Goal: Task Accomplishment & Management: Complete application form

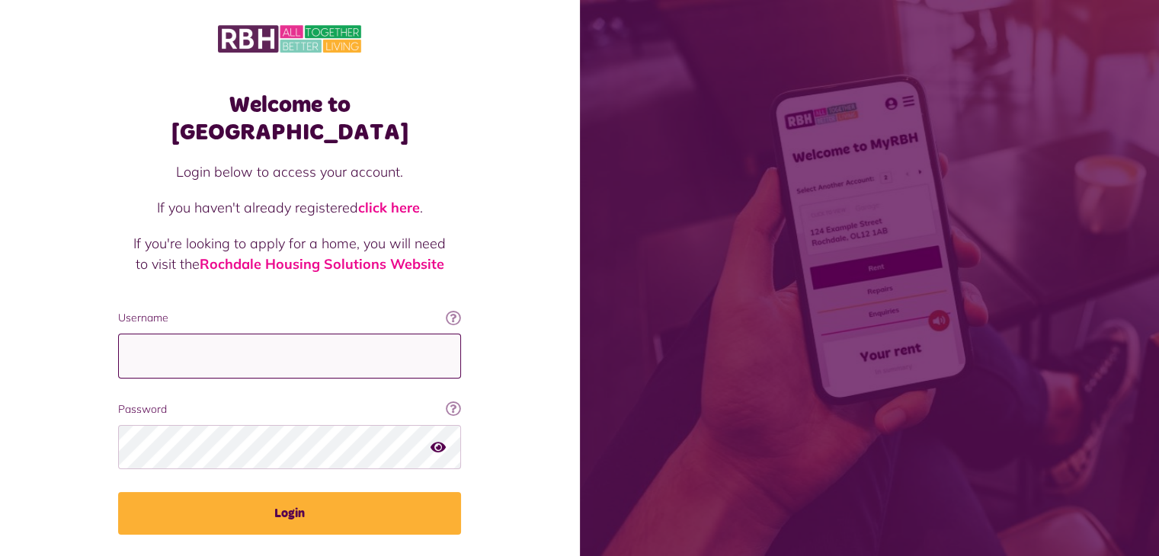
click at [231, 338] on input "Username" at bounding box center [289, 356] width 343 height 45
type input "**********"
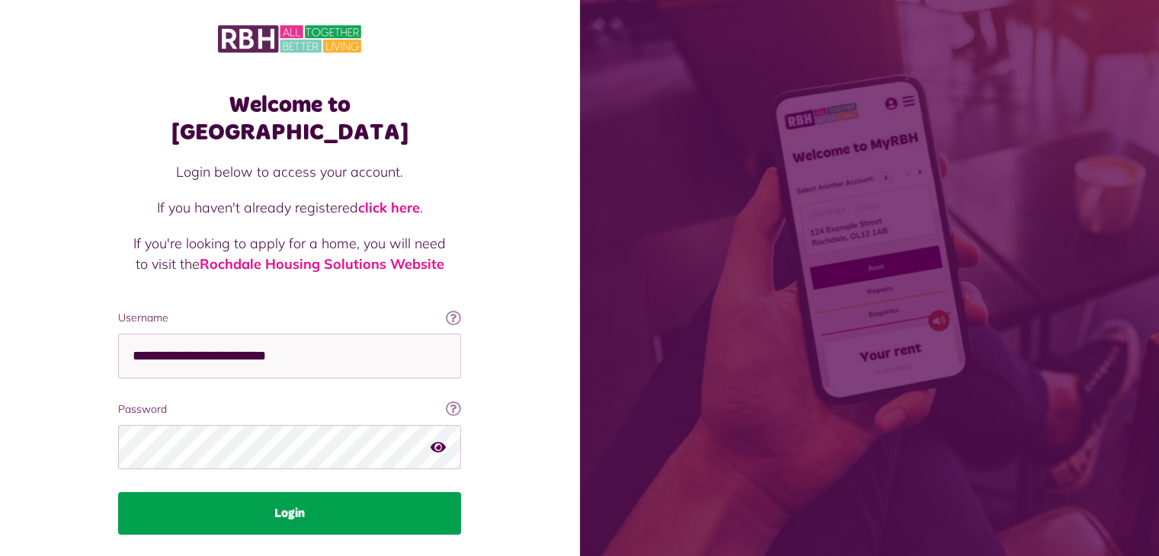
click at [209, 492] on button "Login" at bounding box center [289, 513] width 343 height 43
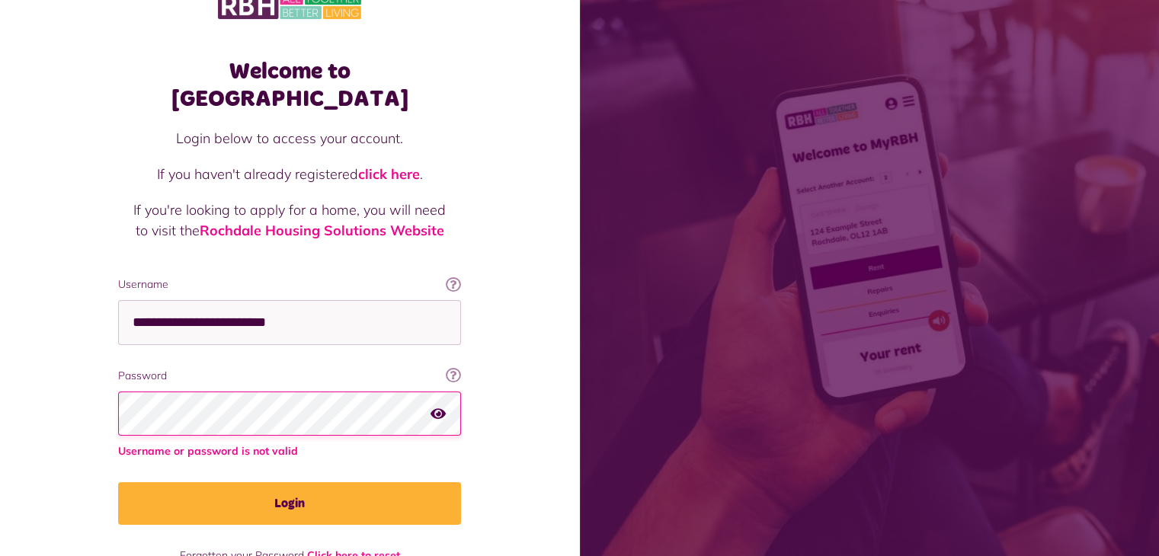
scroll to position [52, 0]
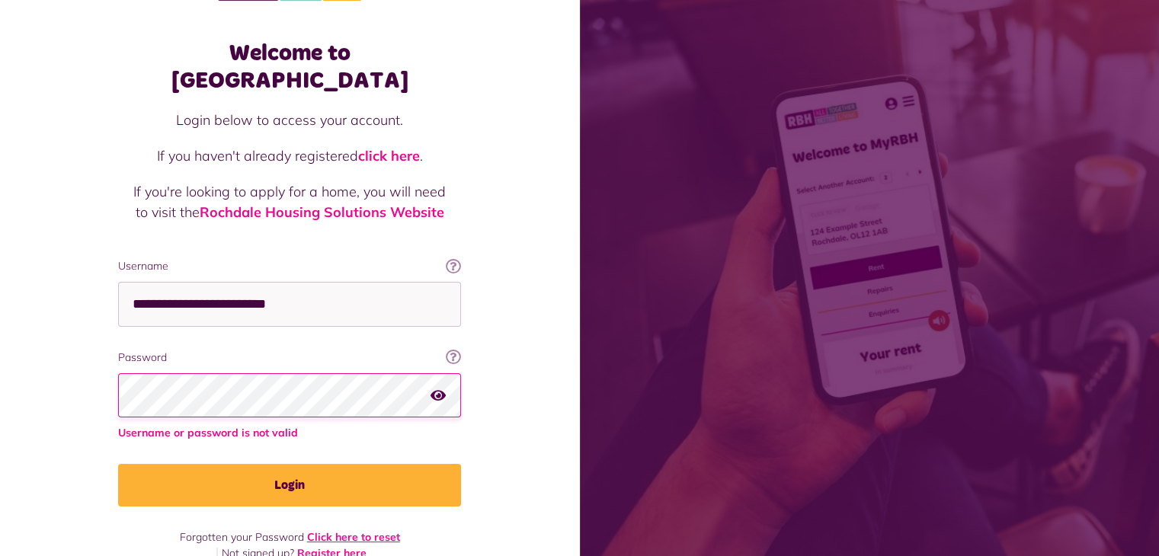
click at [354, 531] on link "Click here to reset" at bounding box center [353, 538] width 93 height 14
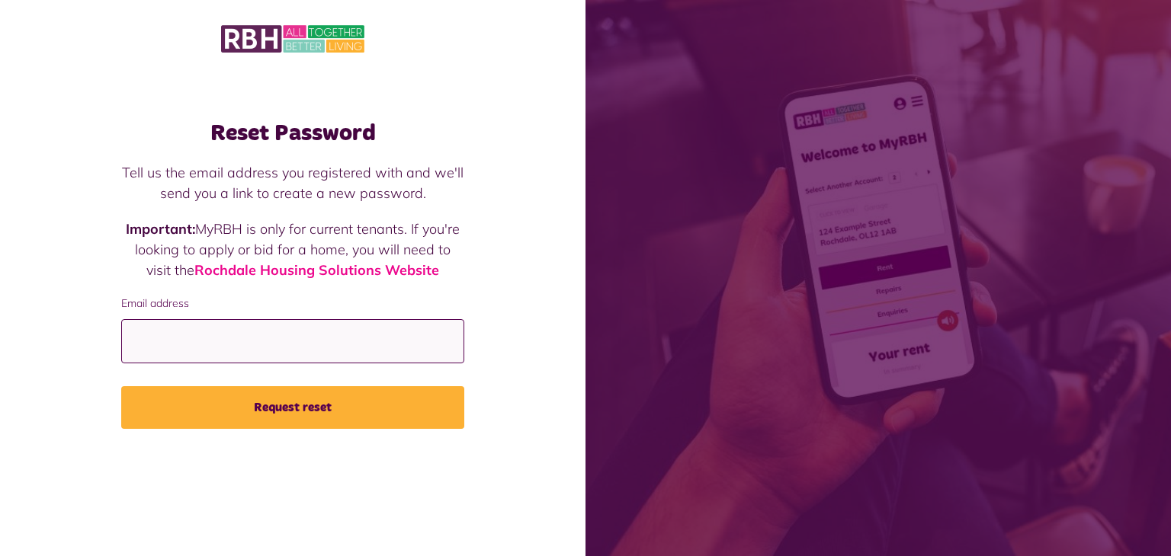
click at [175, 332] on input "Email address" at bounding box center [292, 341] width 343 height 45
type input "**********"
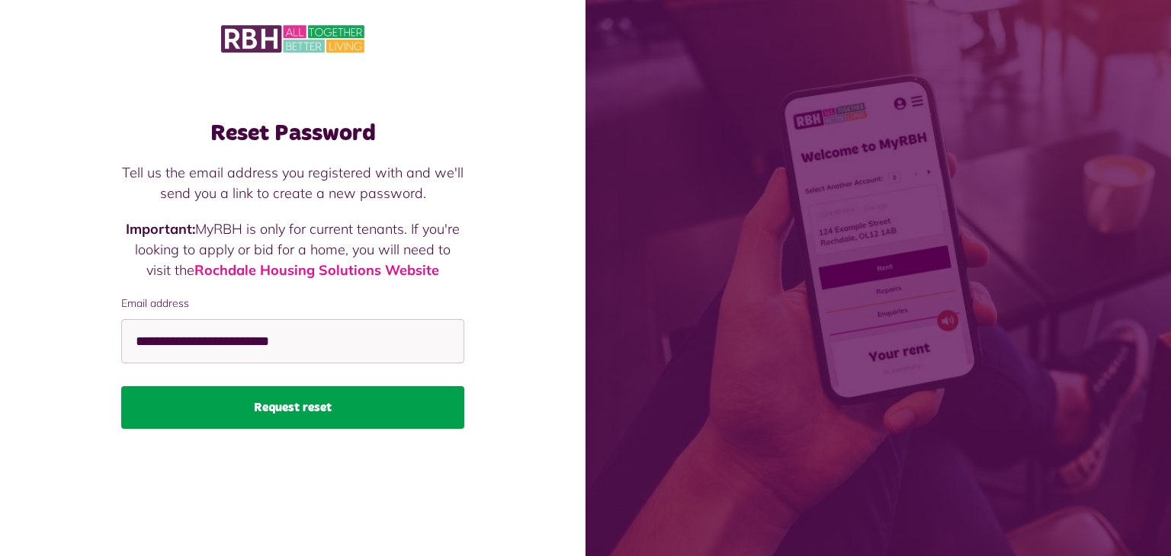
click at [297, 419] on button "Request reset" at bounding box center [292, 407] width 343 height 43
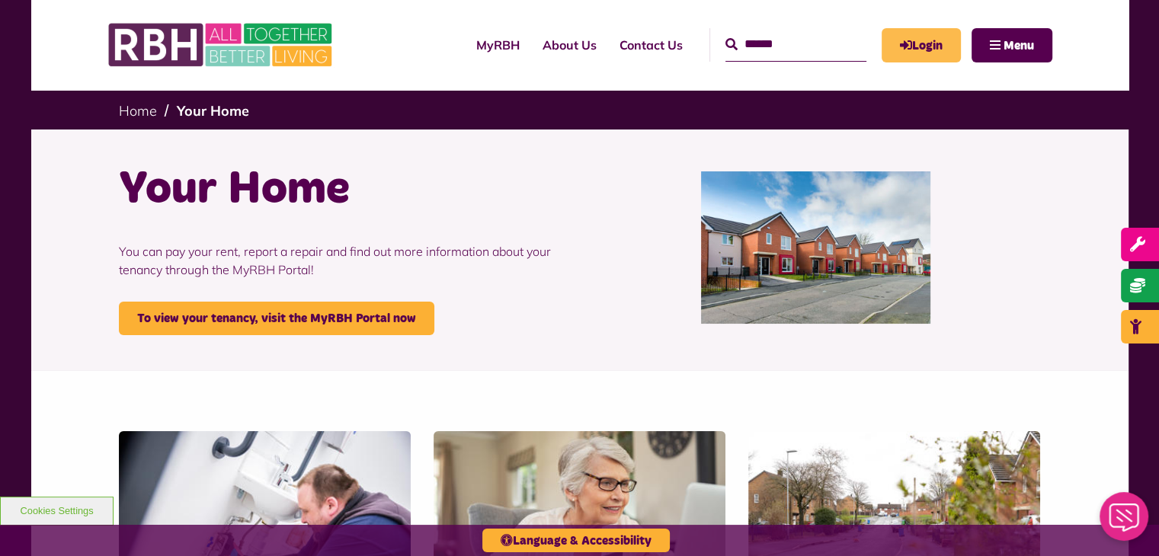
click at [925, 40] on link "Login" at bounding box center [921, 45] width 79 height 34
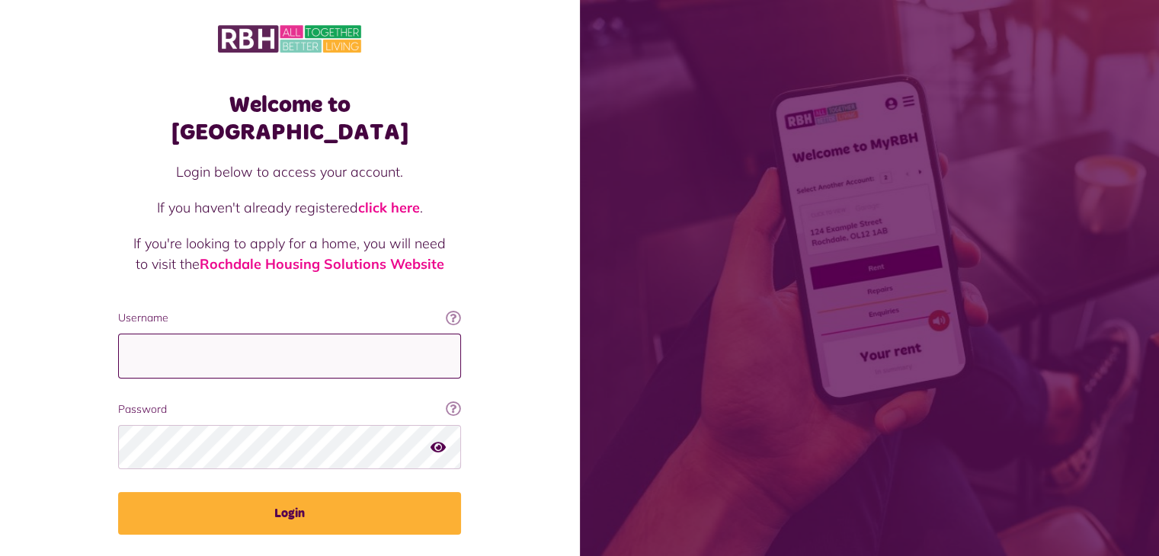
click at [218, 339] on input "Username" at bounding box center [289, 356] width 343 height 45
type input "**********"
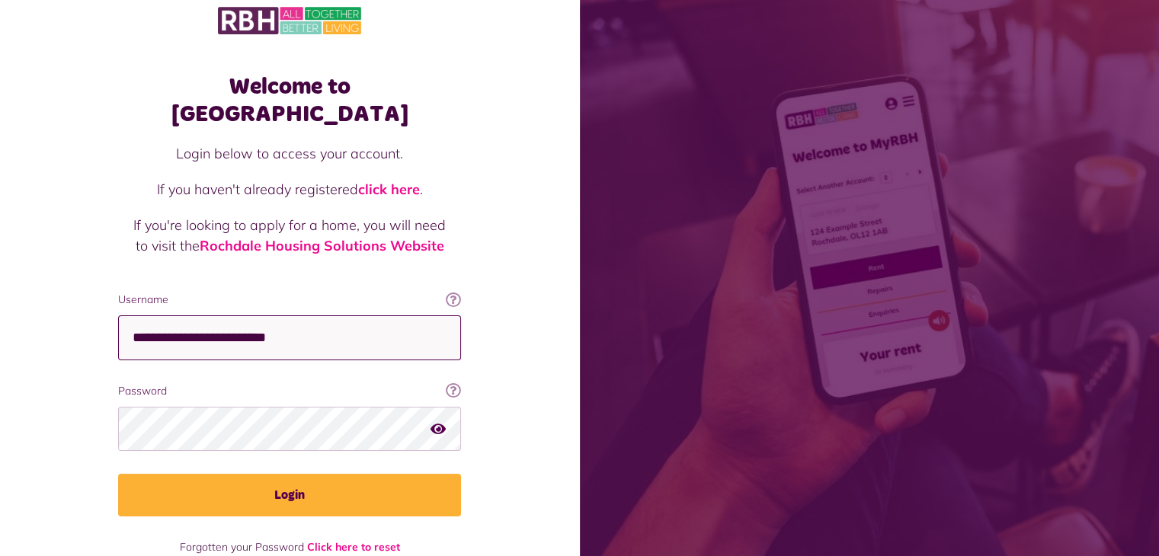
scroll to position [29, 0]
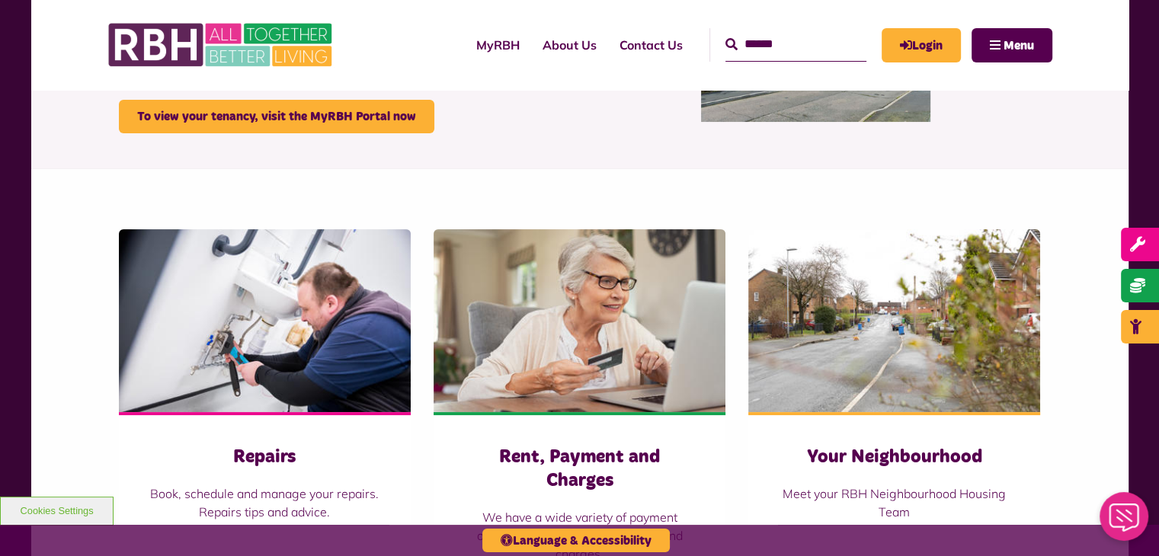
scroll to position [229, 0]
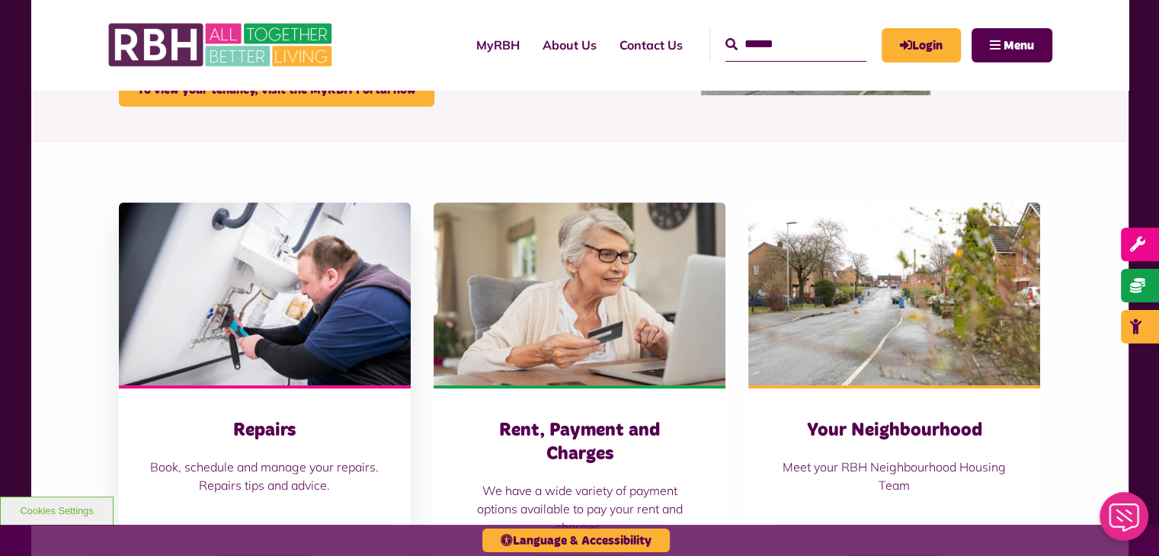
click at [264, 486] on p "Book, schedule and manage your repairs. Repairs tips and advice." at bounding box center [264, 476] width 231 height 37
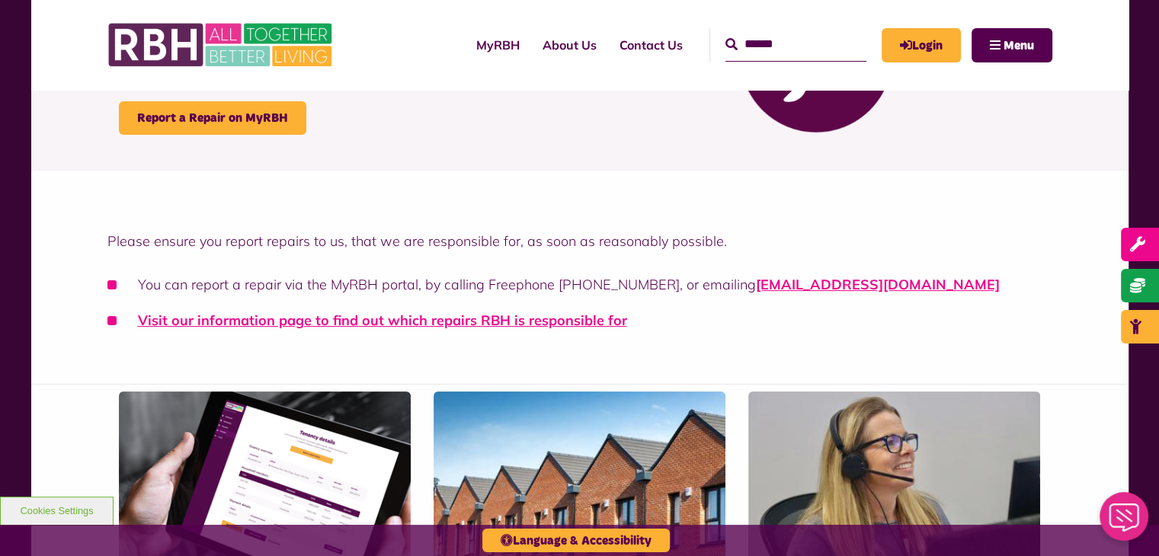
scroll to position [229, 0]
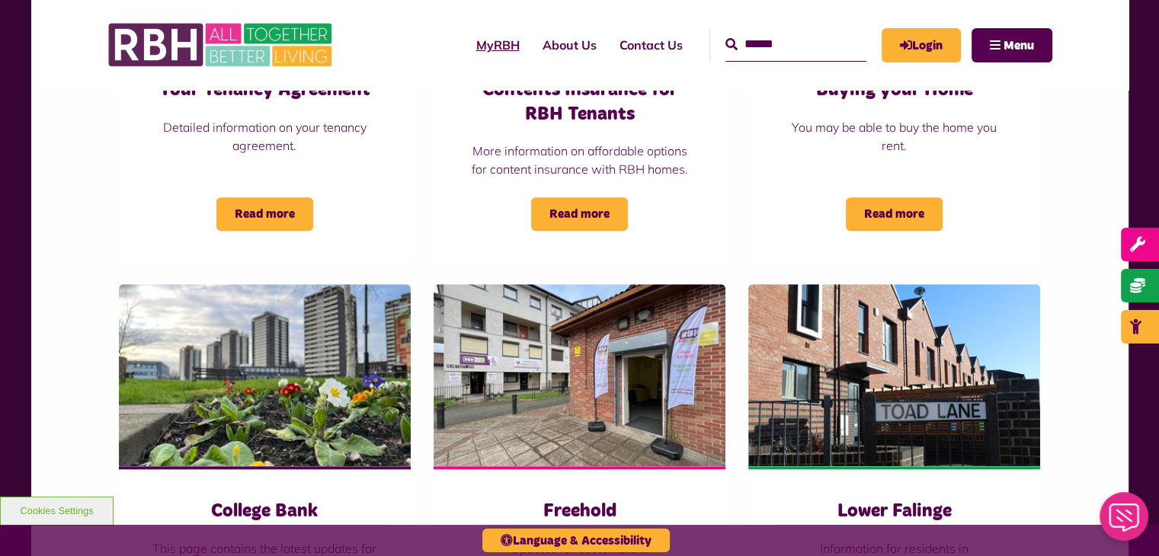
scroll to position [1067, 0]
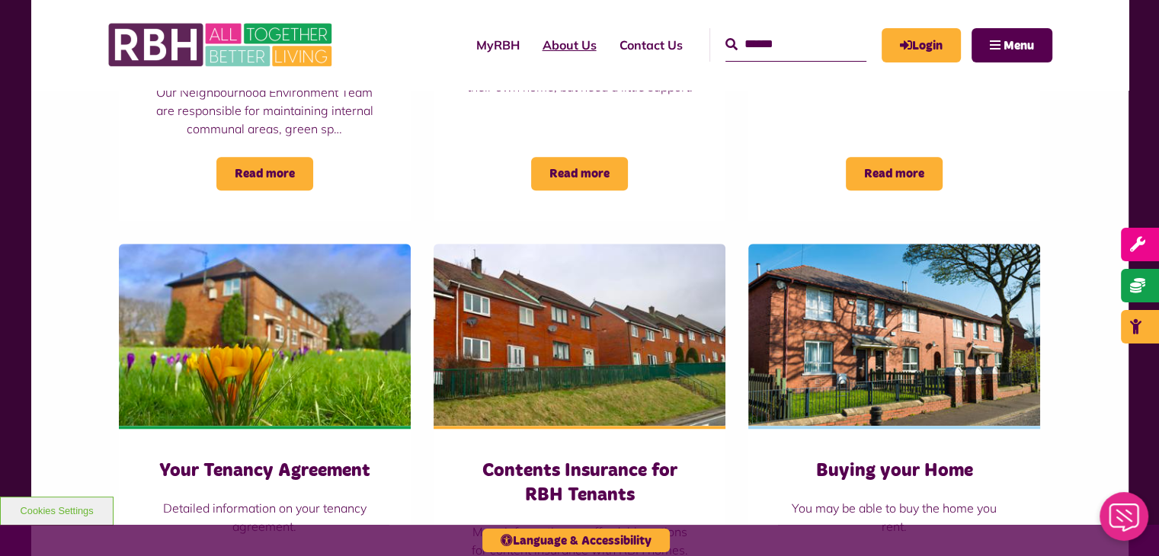
click at [540, 46] on link "About Us" at bounding box center [569, 44] width 77 height 41
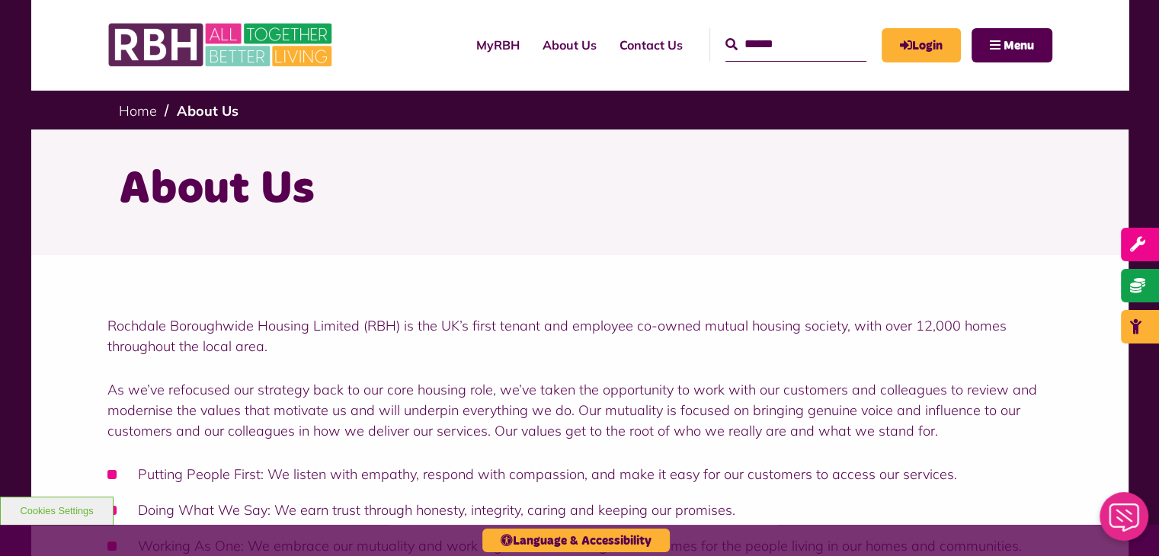
click at [778, 48] on input "Search" at bounding box center [796, 44] width 141 height 33
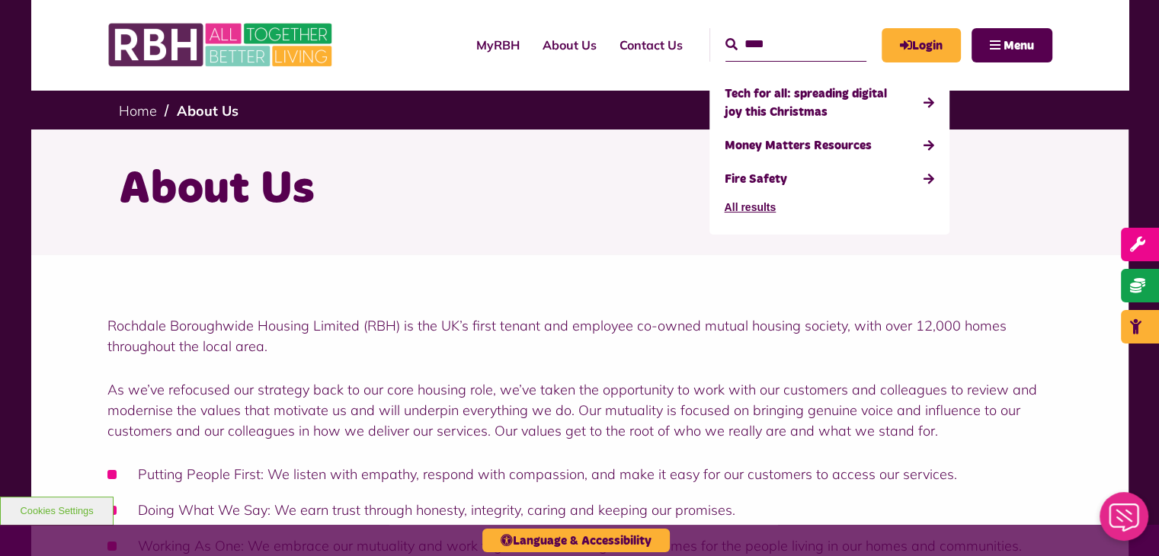
type input "****"
click at [726, 36] on button "Search" at bounding box center [732, 45] width 12 height 18
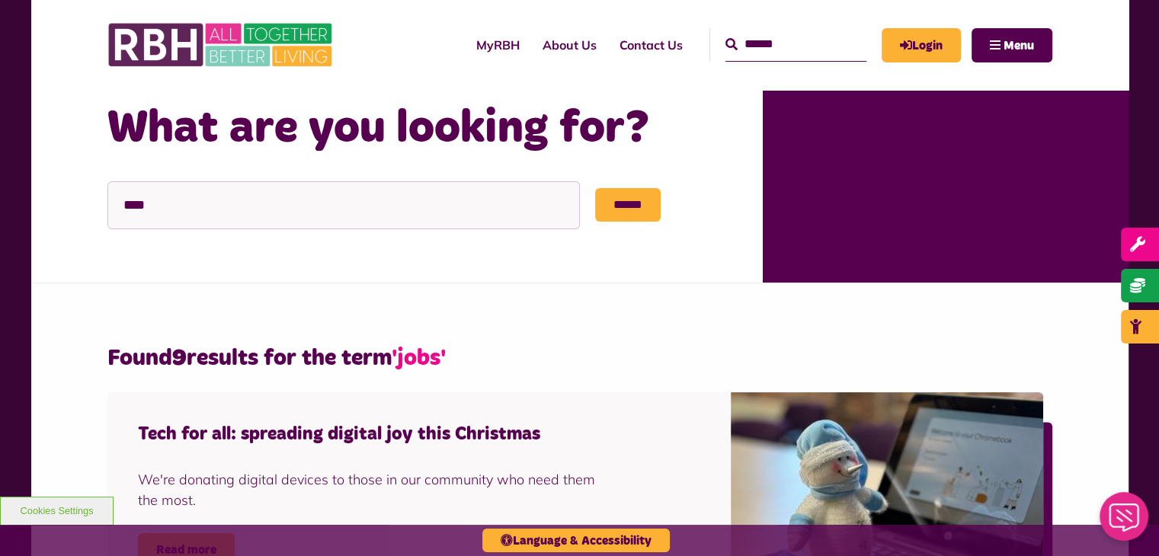
scroll to position [229, 0]
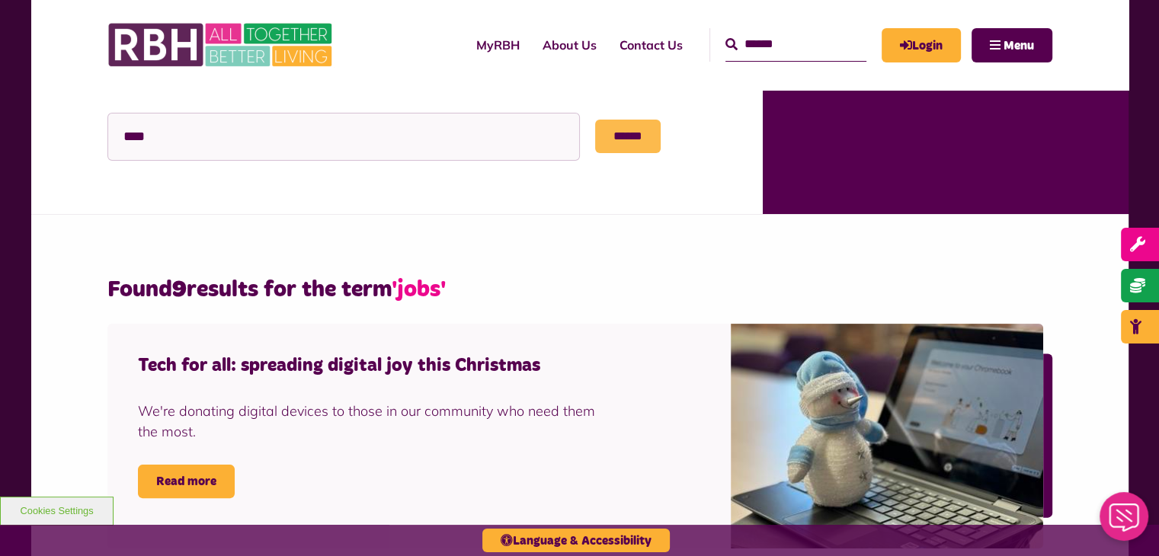
click at [639, 137] on input "******" at bounding box center [628, 137] width 66 height 34
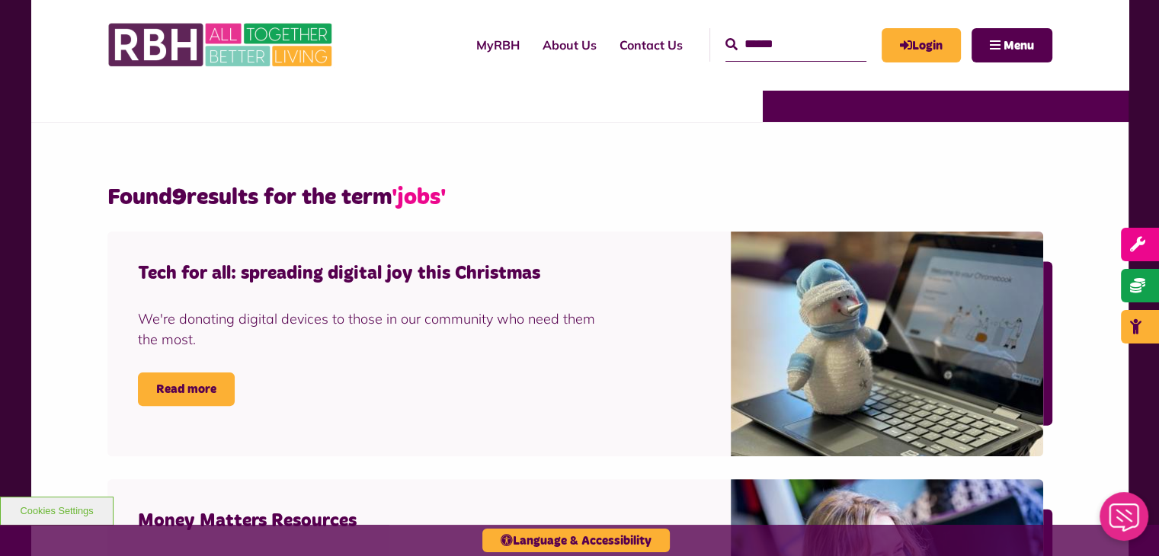
scroll to position [152, 0]
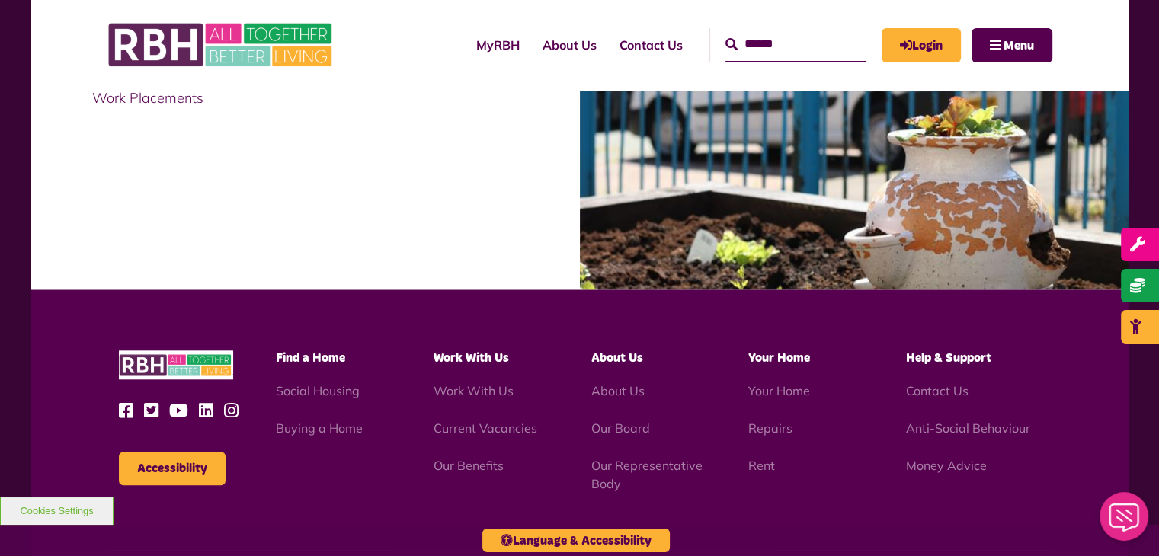
scroll to position [1657, 0]
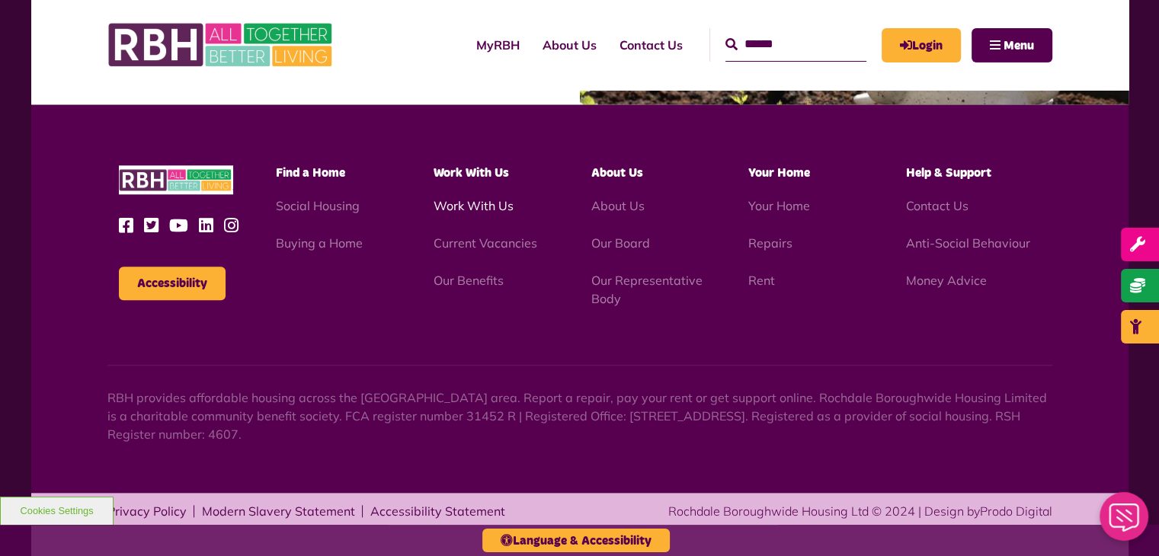
click at [500, 206] on link "Work With Us" at bounding box center [474, 205] width 80 height 15
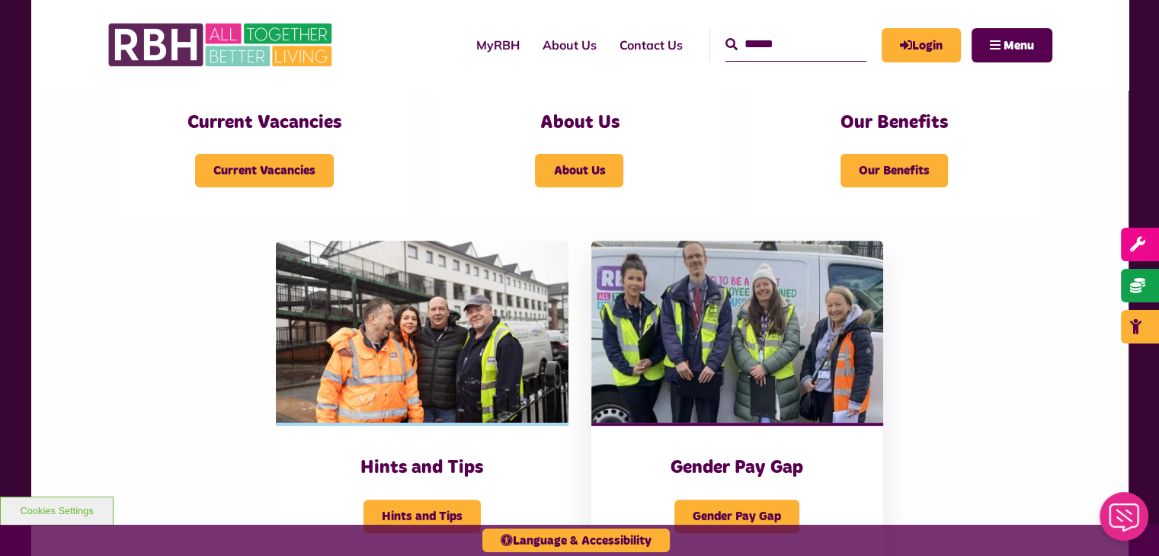
scroll to position [534, 0]
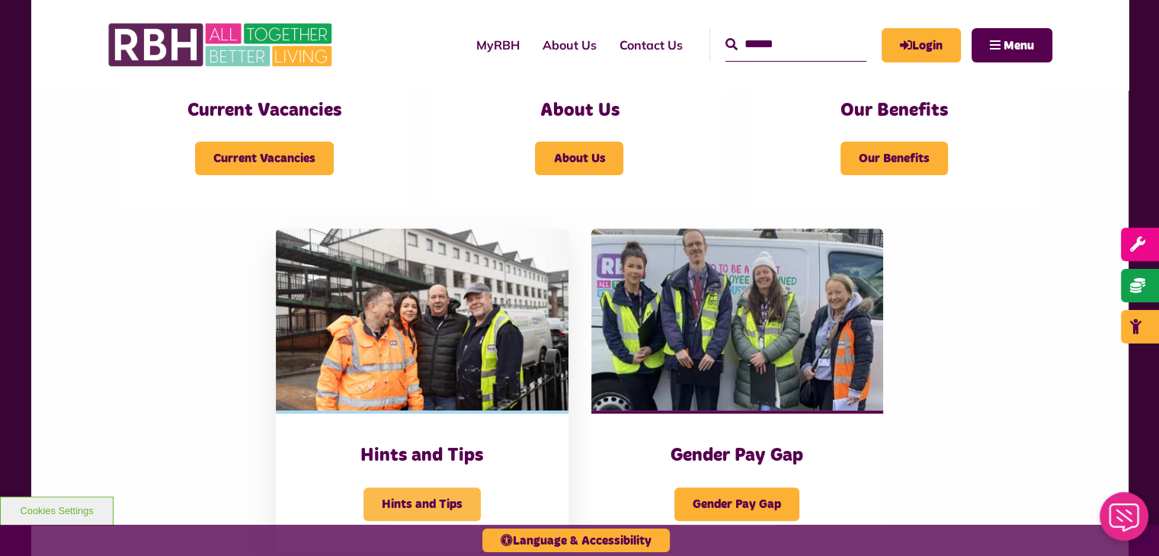
click at [439, 496] on span "Hints and Tips" at bounding box center [422, 505] width 117 height 34
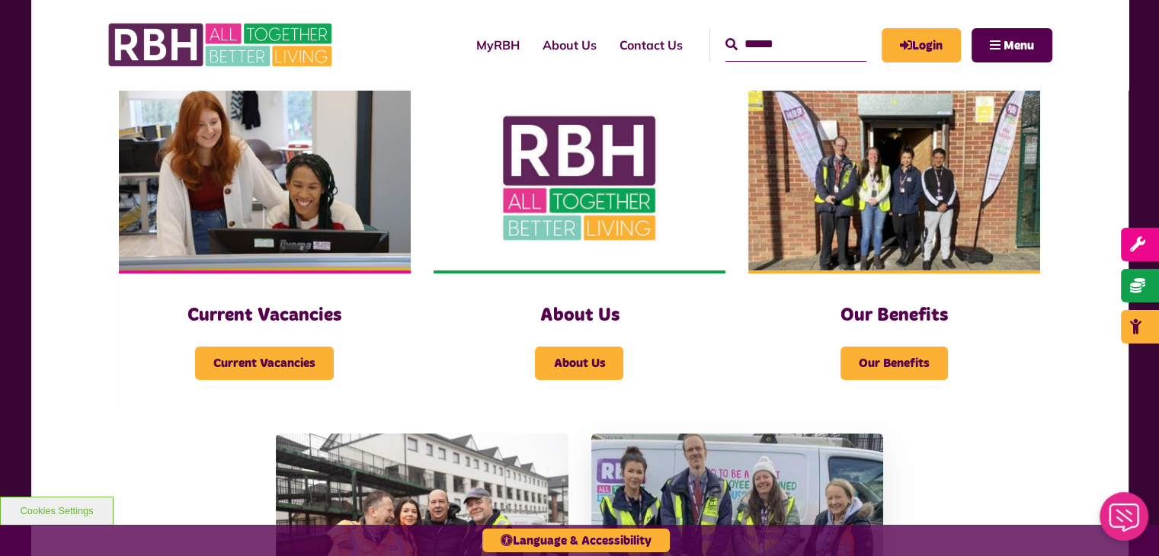
scroll to position [305, 0]
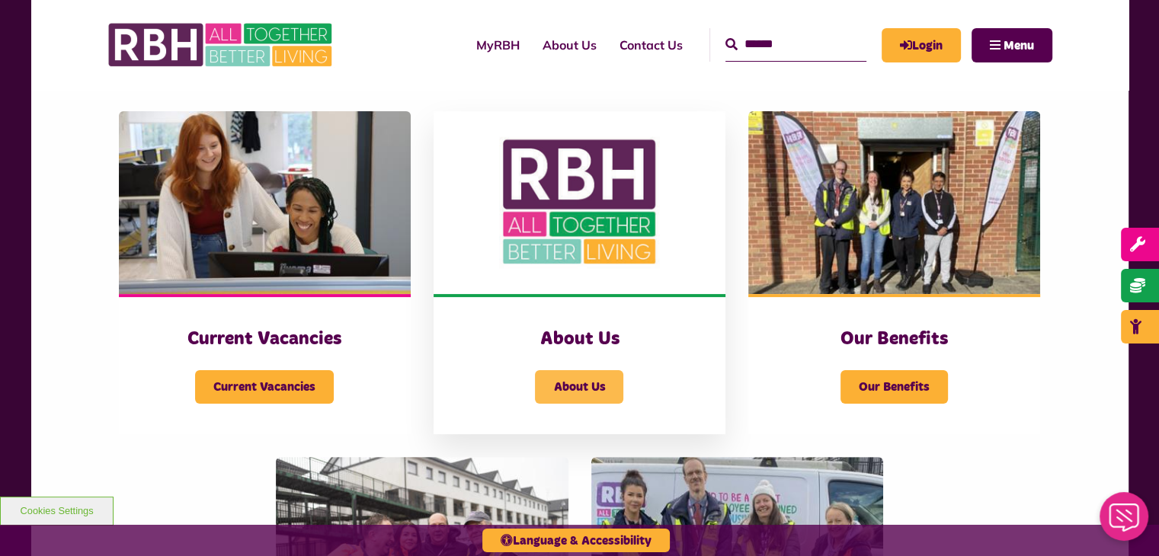
click at [561, 386] on span "About Us" at bounding box center [579, 387] width 88 height 34
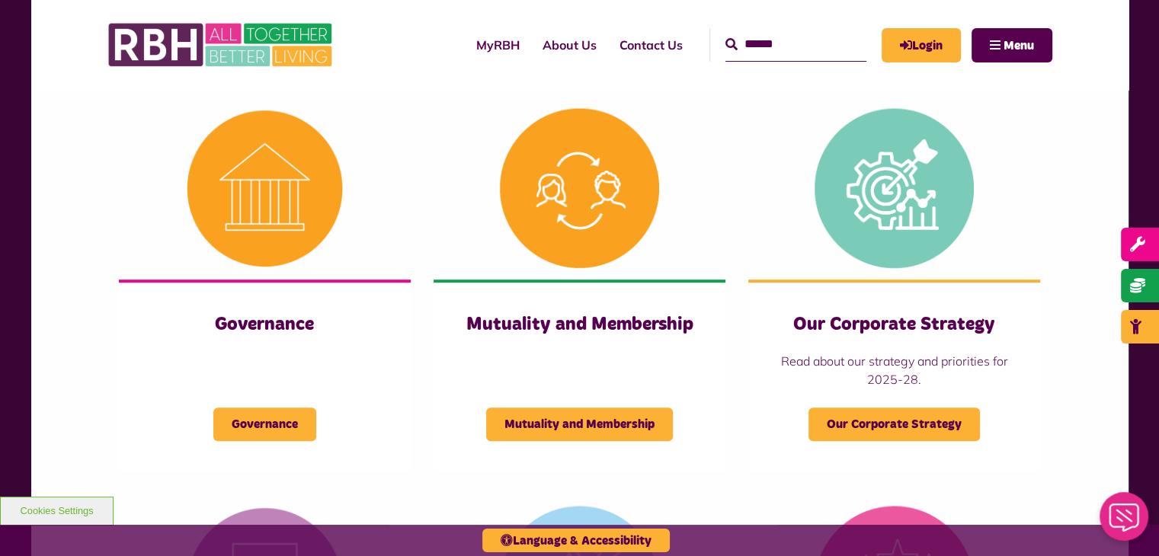
scroll to position [617, 0]
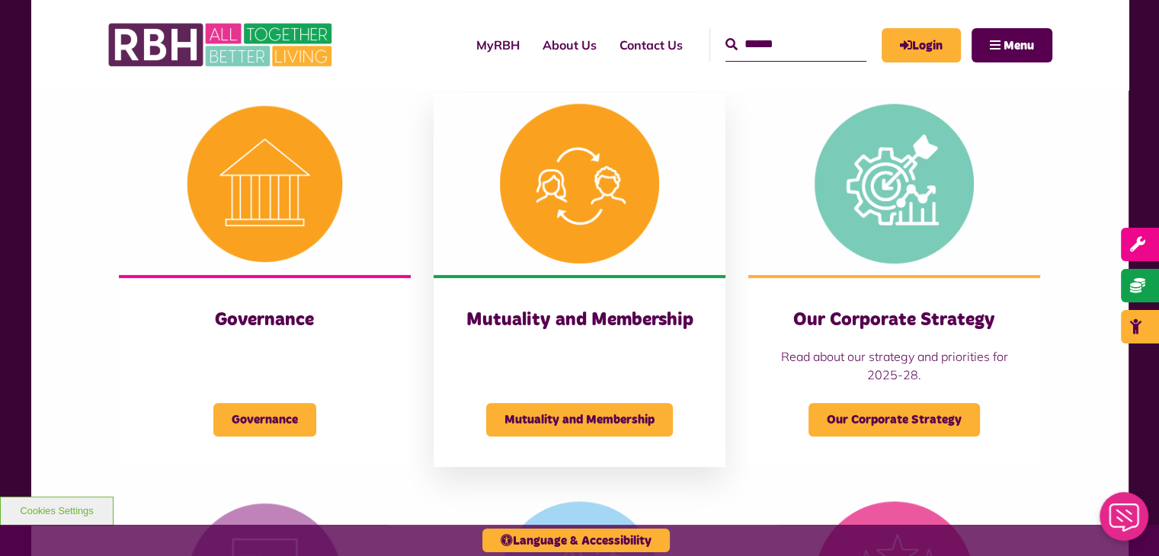
click at [570, 385] on div "Mutuality and Membership" at bounding box center [579, 410] width 231 height 53
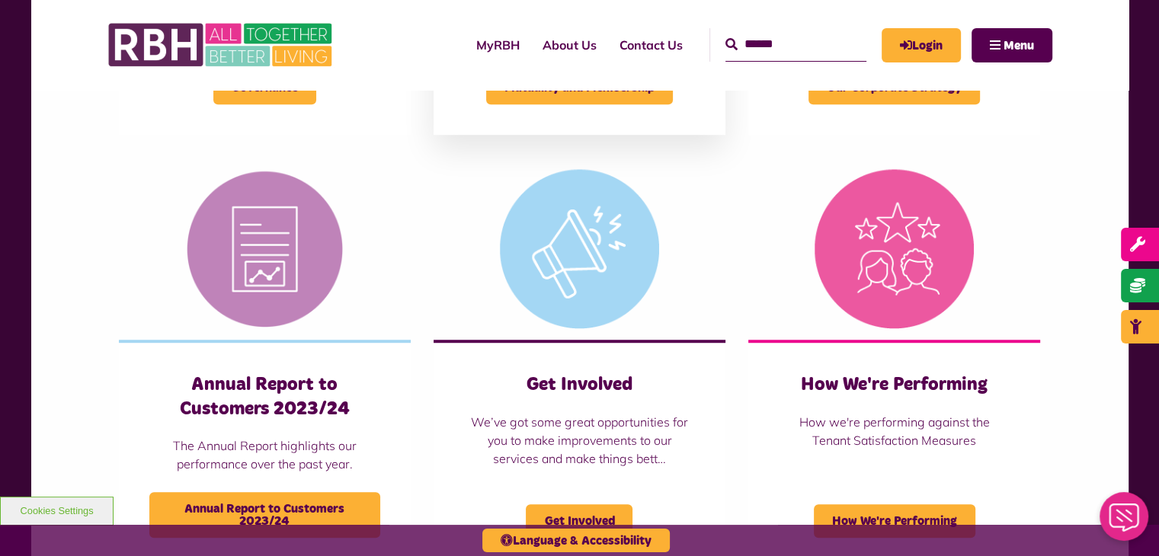
scroll to position [999, 0]
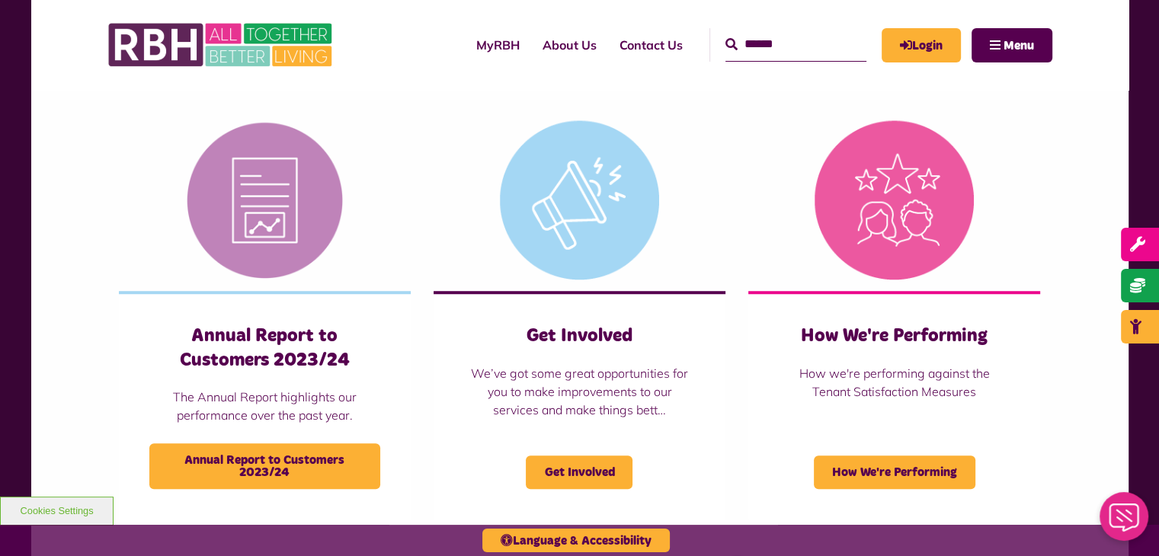
click at [730, 148] on div "Get Involved We’ve got some great opportunities for you to make improvements to…" at bounding box center [579, 314] width 315 height 411
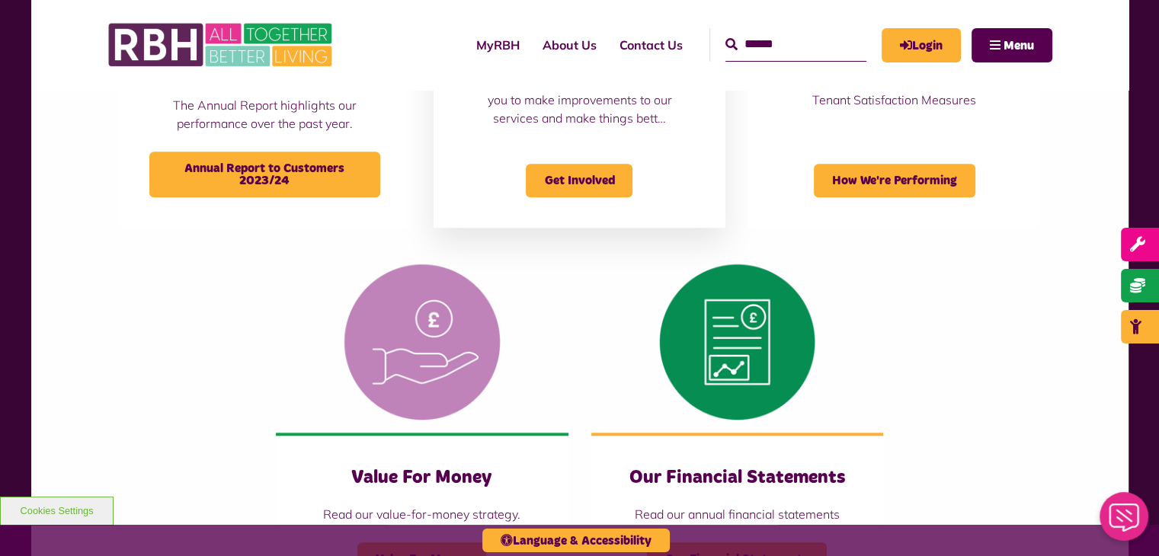
scroll to position [1380, 0]
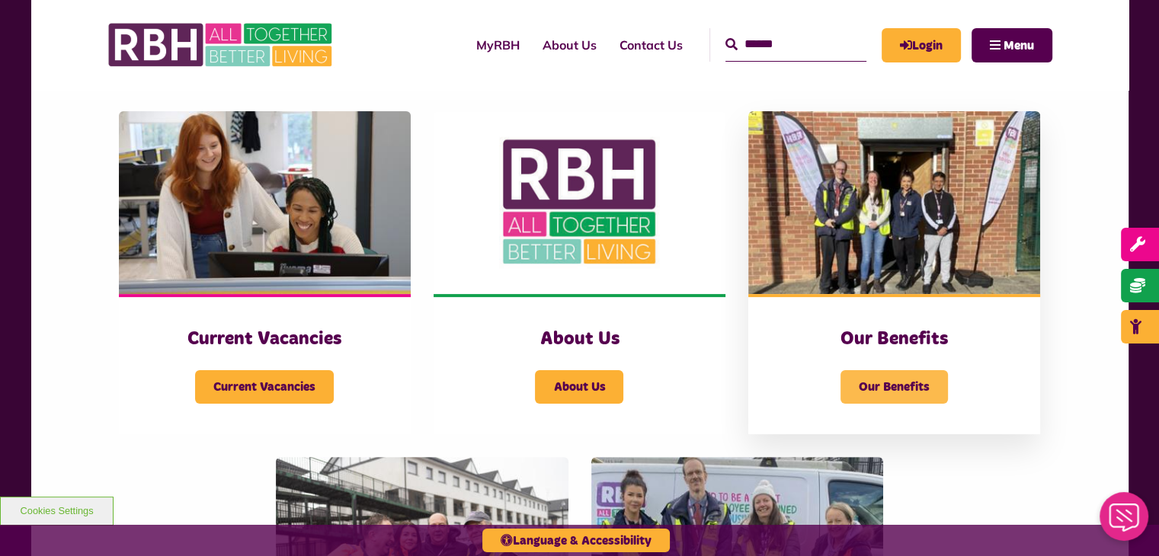
click at [875, 379] on span "Our Benefits" at bounding box center [894, 387] width 107 height 34
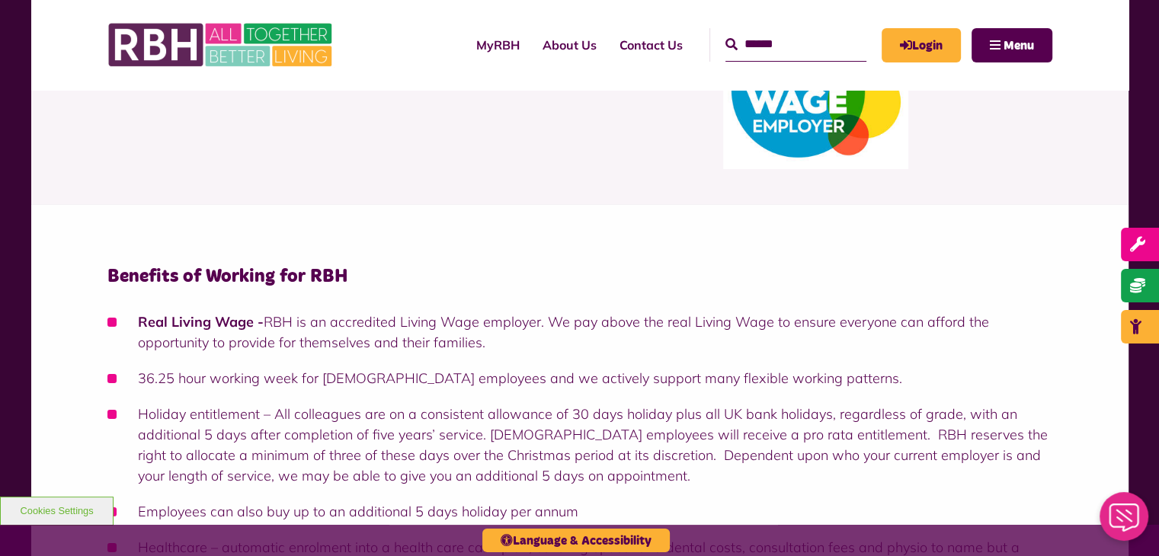
scroll to position [152, 0]
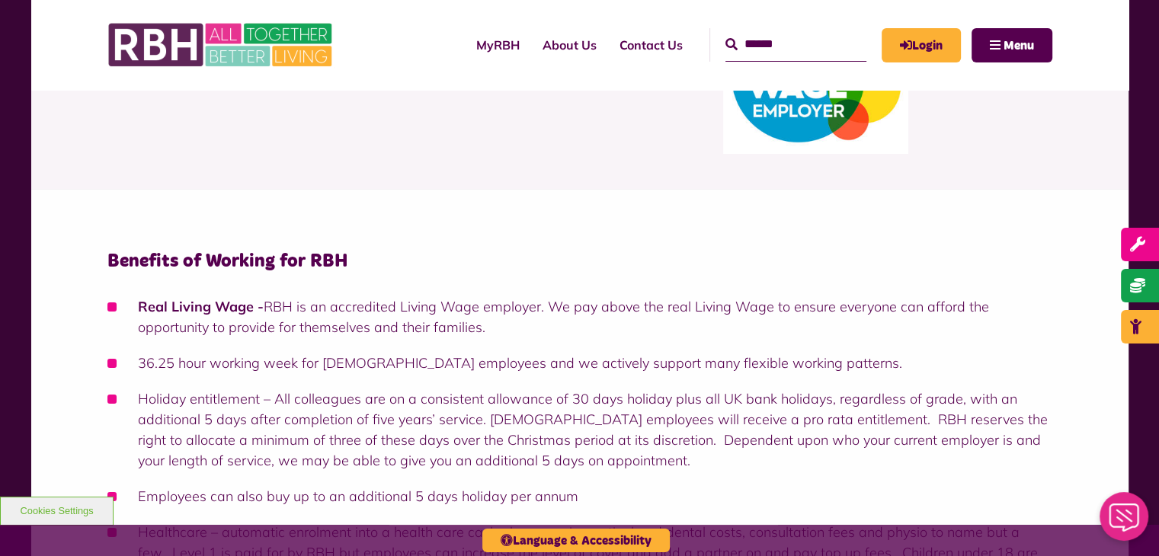
scroll to position [0, 0]
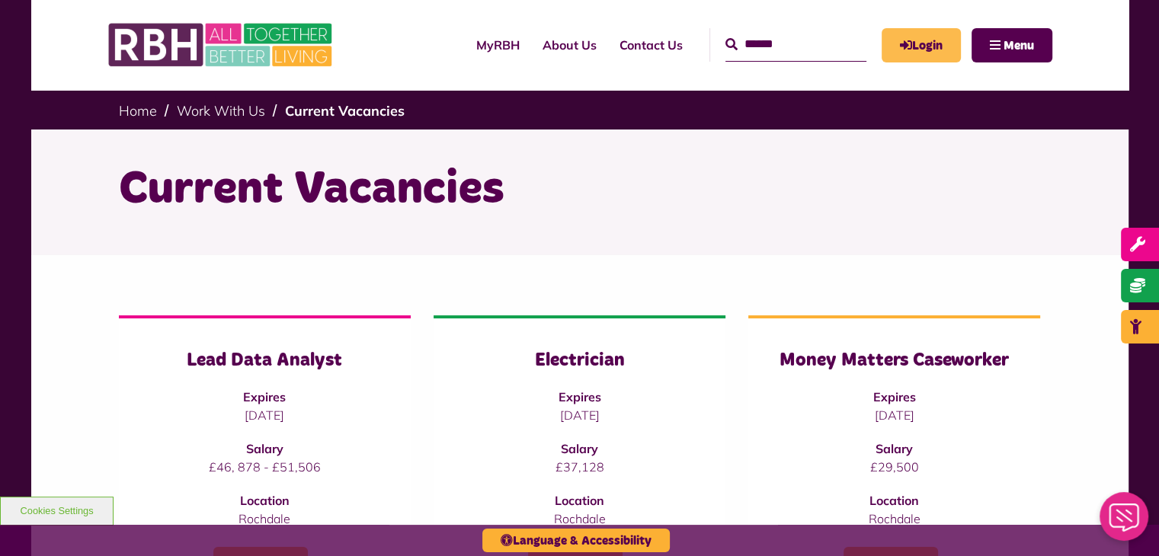
click at [919, 48] on link "Login" at bounding box center [921, 45] width 79 height 34
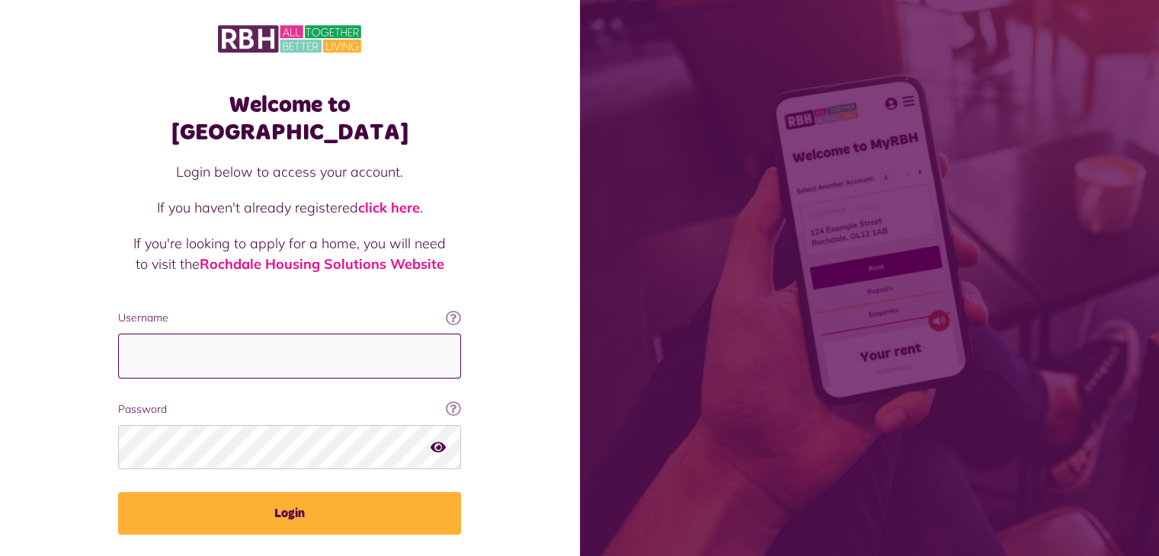
click at [229, 334] on input "Username" at bounding box center [289, 356] width 343 height 45
type input "**********"
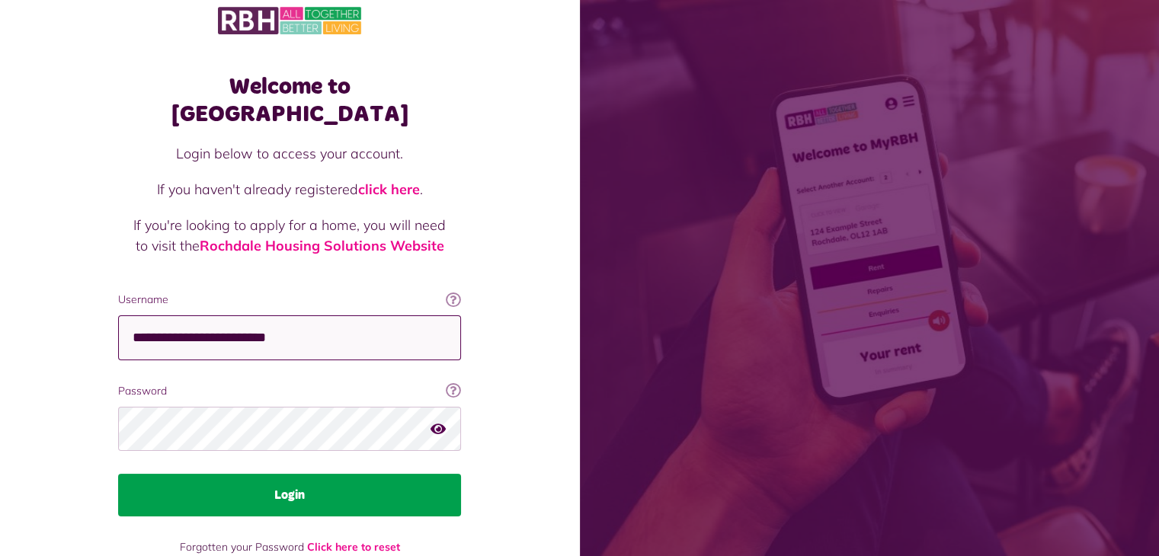
scroll to position [29, 0]
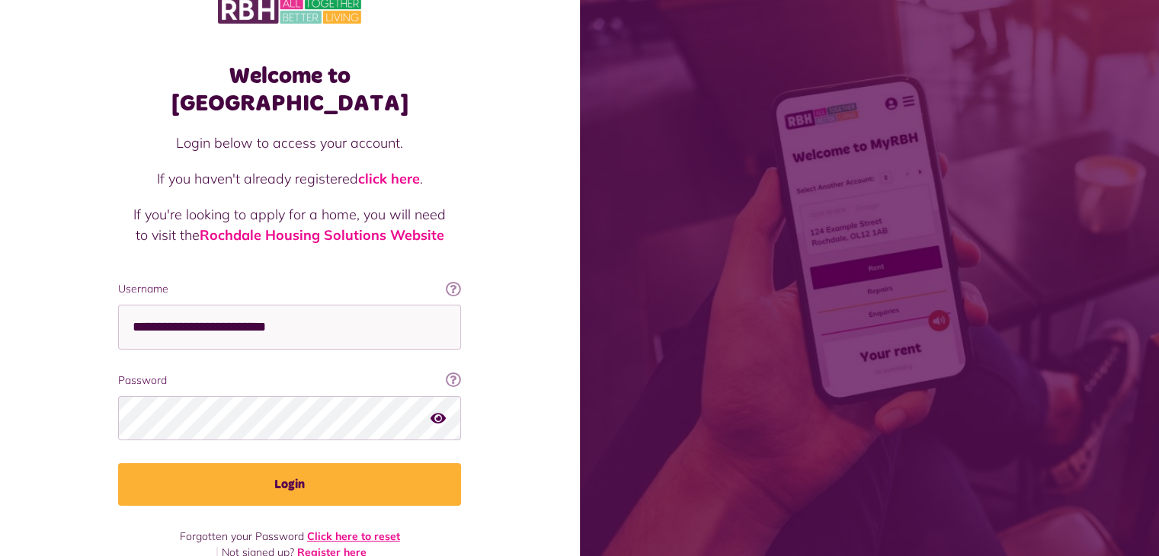
click at [363, 530] on link "Click here to reset" at bounding box center [353, 537] width 93 height 14
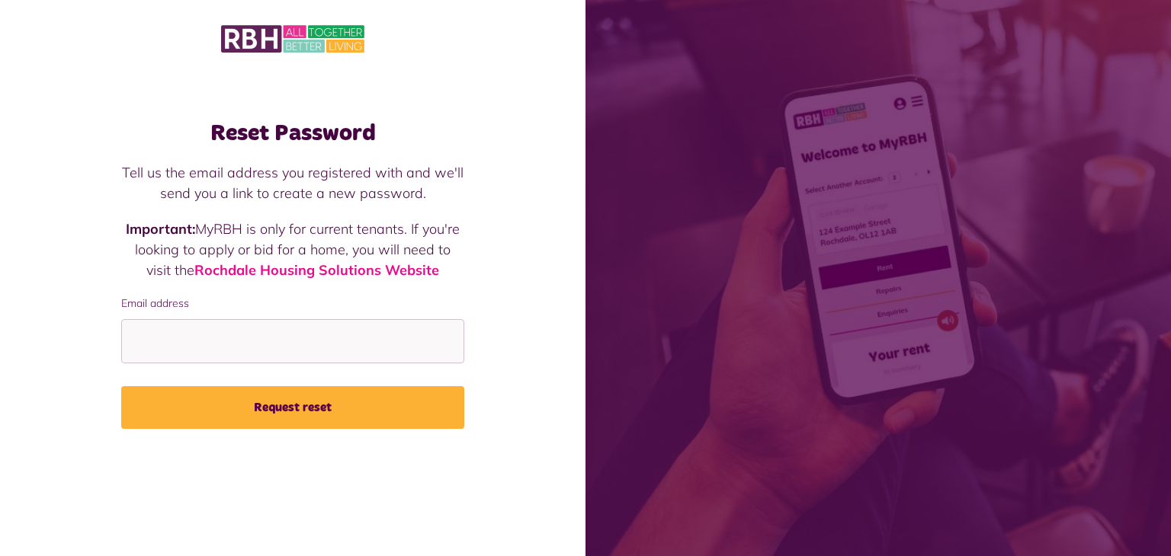
click at [194, 318] on div "Email address" at bounding box center [292, 330] width 343 height 69
click at [237, 354] on input "Email address" at bounding box center [292, 341] width 343 height 45
type input "**********"
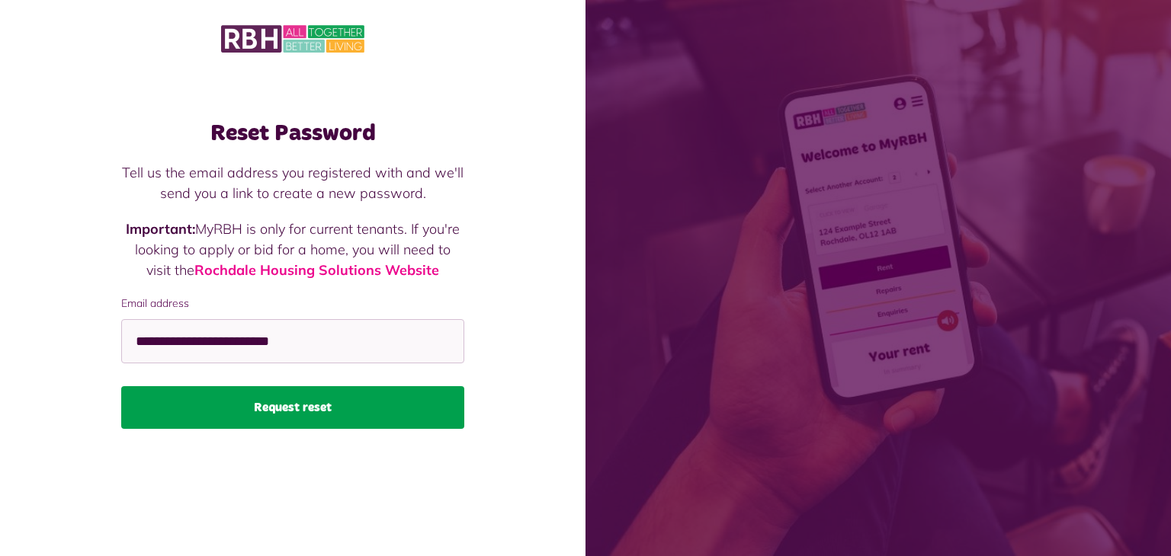
click at [269, 415] on button "Request reset" at bounding box center [292, 407] width 343 height 43
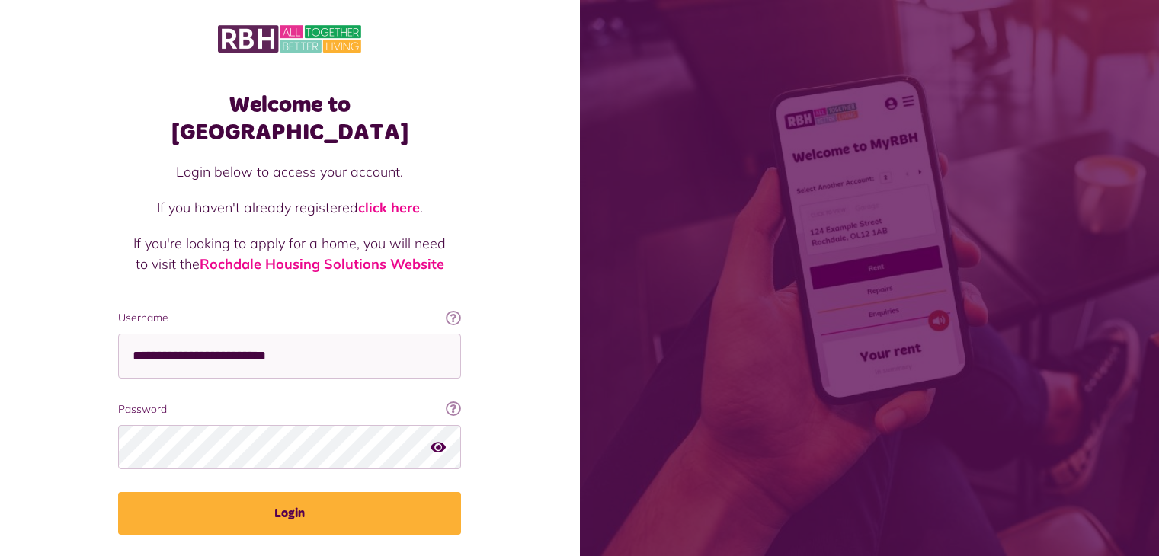
scroll to position [29, 0]
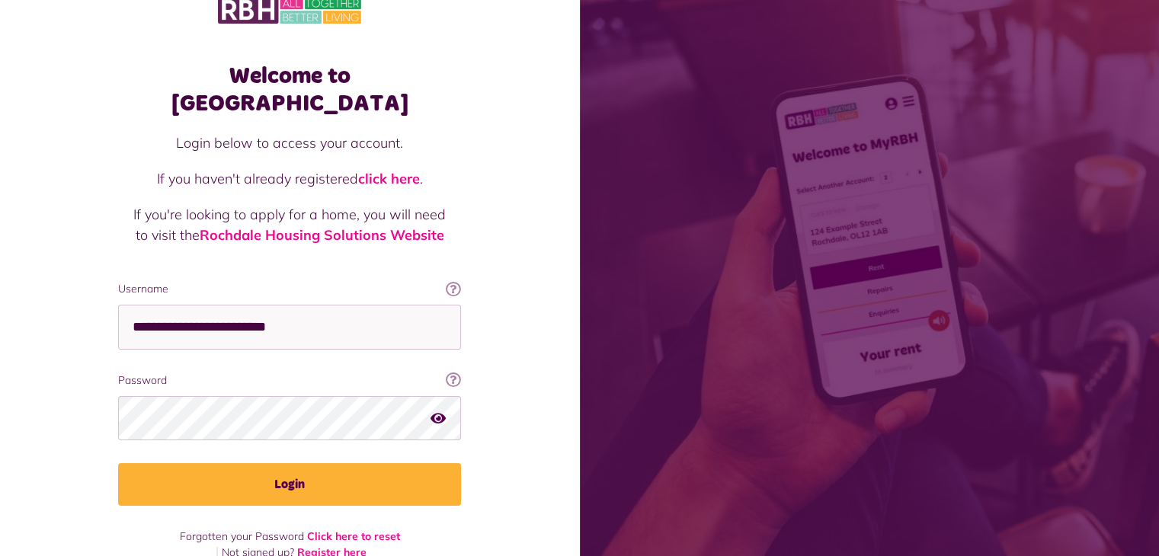
click at [345, 546] on link "Register here" at bounding box center [331, 553] width 69 height 14
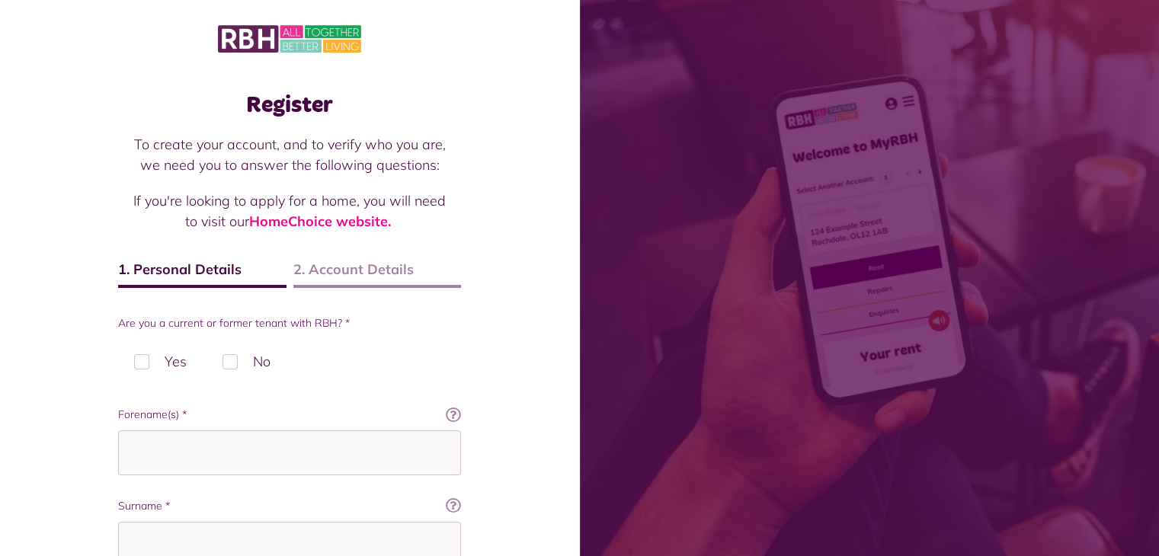
click at [239, 357] on label "No" at bounding box center [247, 361] width 80 height 45
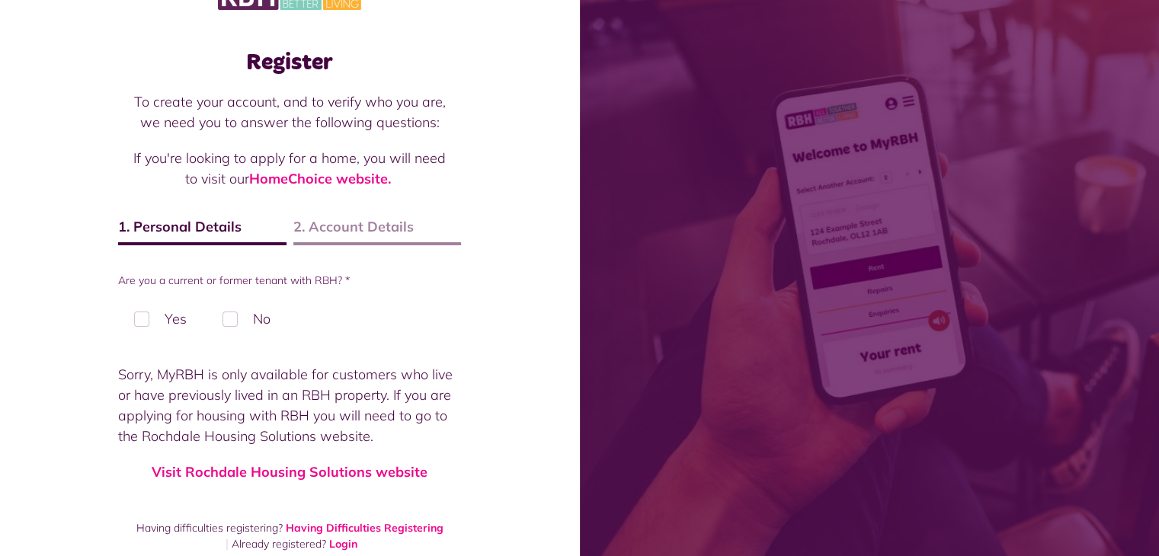
scroll to position [62, 0]
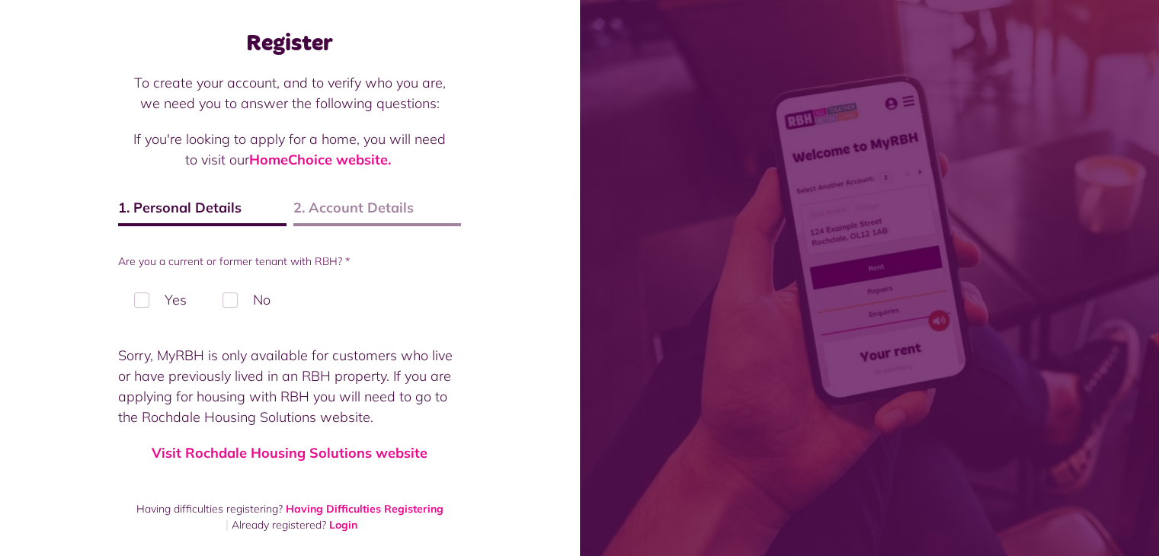
click at [354, 217] on span "2. Account Details" at bounding box center [377, 211] width 168 height 29
click at [351, 454] on link "Visit Rochdale Housing Solutions website" at bounding box center [290, 453] width 276 height 18
